Goal: Ask a question: Seek information or help from site administrators or community

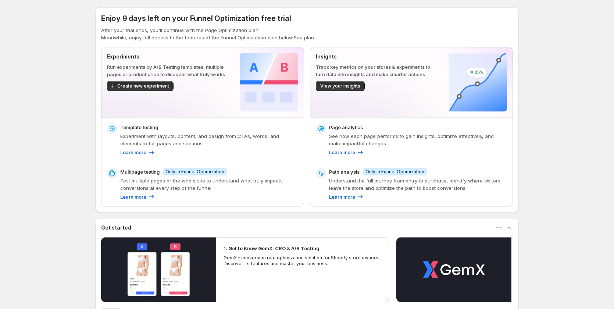
click at [309, 38] on button "See plan" at bounding box center [304, 38] width 20 height 6
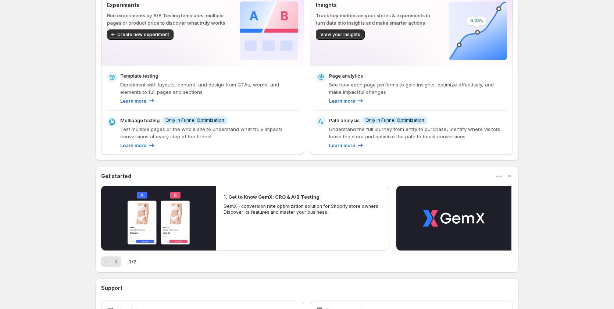
scroll to position [108, 0]
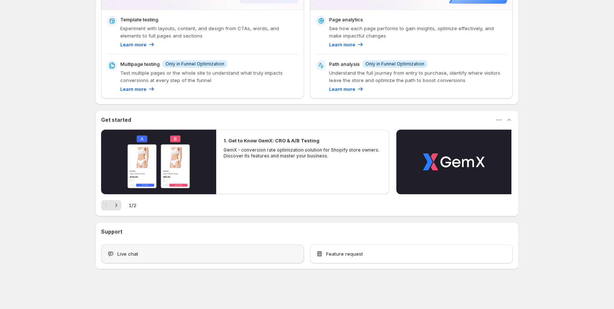
click at [199, 259] on div "Live chat" at bounding box center [202, 253] width 203 height 19
